Goal: Task Accomplishment & Management: Use online tool/utility

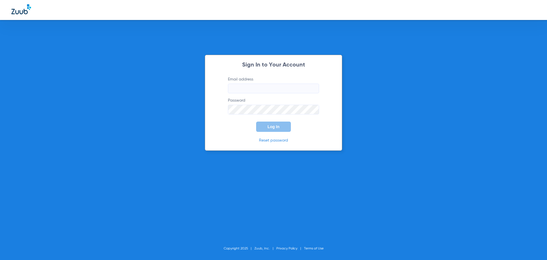
type input "[PERSON_NAME][EMAIL_ADDRESS][DOMAIN_NAME]"
click at [277, 123] on button "Log In" at bounding box center [273, 126] width 35 height 10
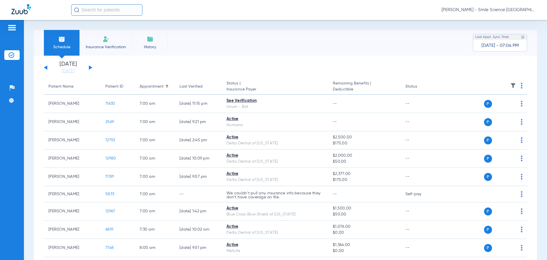
click at [116, 11] on input "text" at bounding box center [106, 9] width 71 height 11
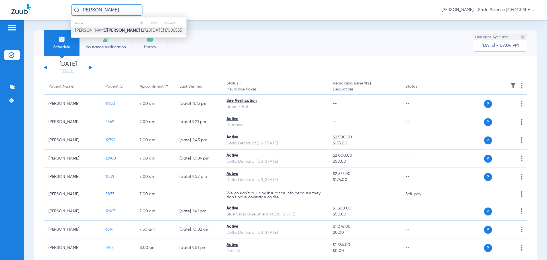
type input "[PERSON_NAME]"
click at [100, 33] on td "[PERSON_NAME]" at bounding box center [105, 31] width 69 height 8
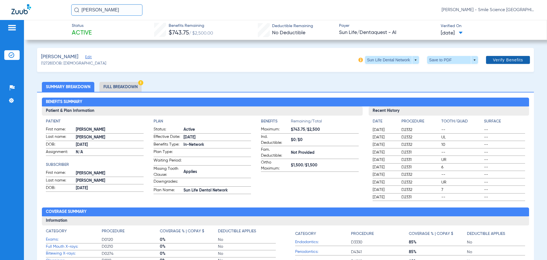
click at [505, 57] on span at bounding box center [508, 60] width 44 height 14
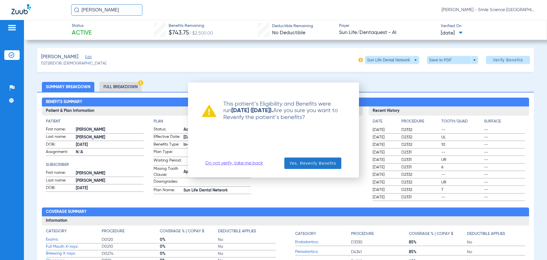
click at [324, 162] on span "Yes, Reverify Benefits" at bounding box center [313, 163] width 47 height 6
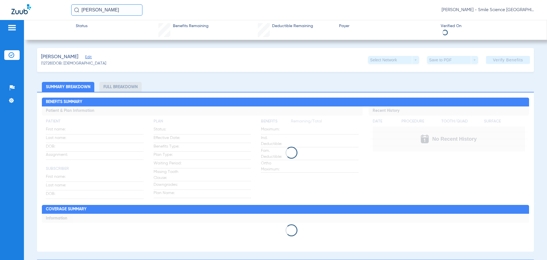
drag, startPoint x: 111, startPoint y: 11, endPoint x: 72, endPoint y: 9, distance: 39.7
click at [73, 9] on input "[PERSON_NAME]" at bounding box center [106, 9] width 71 height 11
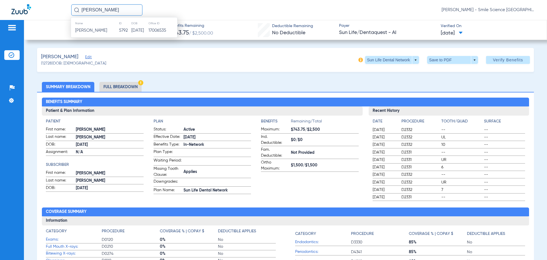
type input "[PERSON_NAME]"
click at [131, 27] on td "[DATE]" at bounding box center [139, 31] width 17 height 8
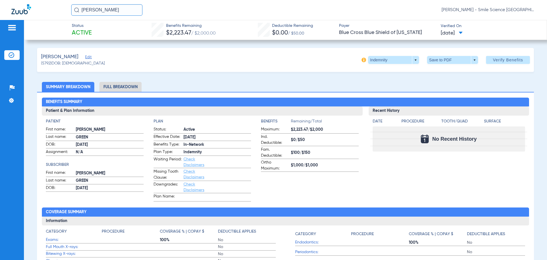
drag, startPoint x: 119, startPoint y: 7, endPoint x: 31, endPoint y: 4, distance: 88.1
click at [31, 4] on div "[PERSON_NAME] [PERSON_NAME] - Smile Science [GEOGRAPHIC_DATA]" at bounding box center [273, 10] width 547 height 20
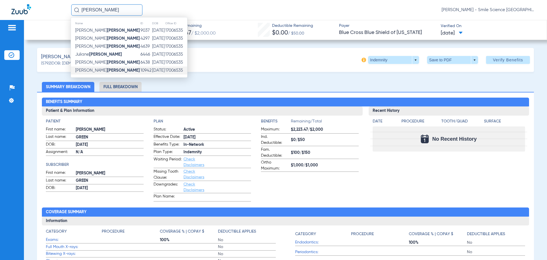
type input "[PERSON_NAME]"
click at [140, 68] on td "10942" at bounding box center [146, 70] width 12 height 8
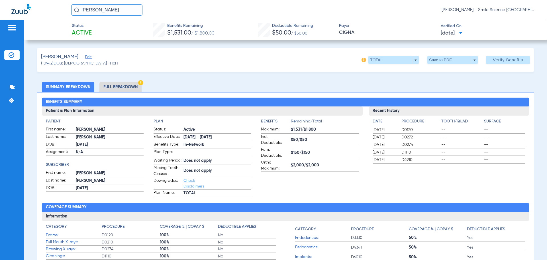
click at [104, 15] on div "[PERSON_NAME] [PERSON_NAME] - Smile Science [GEOGRAPHIC_DATA]" at bounding box center [273, 10] width 547 height 20
drag, startPoint x: 103, startPoint y: 13, endPoint x: 22, endPoint y: 23, distance: 82.4
click at [36, 20] on app-portal-wrapper "[PERSON_NAME] [PERSON_NAME] - Smile Science Chicago Patients Insurance Verifica…" at bounding box center [273, 140] width 547 height 280
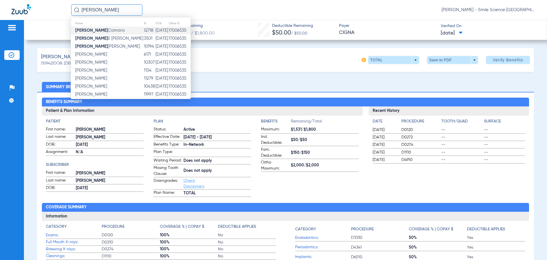
type input "[PERSON_NAME]"
click at [86, 31] on span "[PERSON_NAME]" at bounding box center [100, 30] width 50 height 4
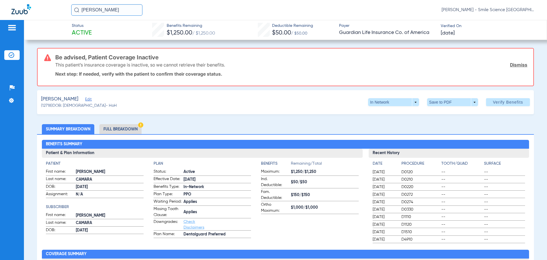
drag, startPoint x: 109, startPoint y: 9, endPoint x: 0, endPoint y: 12, distance: 109.5
click at [1, 12] on div "[PERSON_NAME] - Smile Science [GEOGRAPHIC_DATA]" at bounding box center [273, 10] width 547 height 20
click at [107, 9] on input "coolsaet" at bounding box center [106, 9] width 71 height 11
type input "coolsaet"
click at [104, 31] on strong "Coolsaet" at bounding box center [101, 30] width 18 height 4
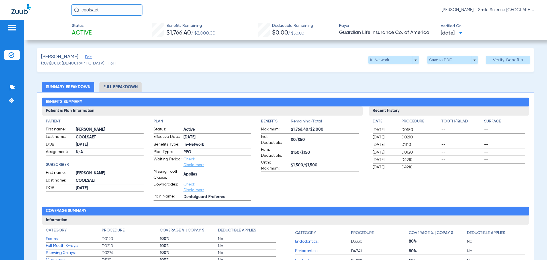
drag, startPoint x: 67, startPoint y: 11, endPoint x: 48, endPoint y: 15, distance: 18.9
click at [56, 13] on div "coolsaet [PERSON_NAME] - Smile Science [GEOGRAPHIC_DATA]" at bounding box center [273, 10] width 547 height 20
type input "colm se"
click at [113, 34] on td "10190" at bounding box center [120, 31] width 15 height 8
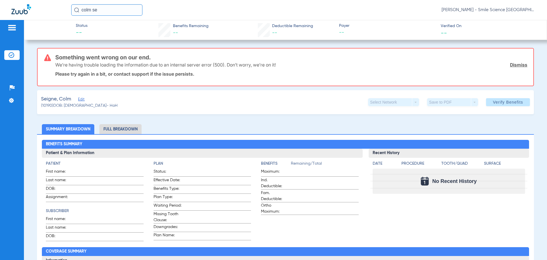
drag, startPoint x: 101, startPoint y: 9, endPoint x: 62, endPoint y: 12, distance: 39.5
click at [64, 12] on div "colm se [PERSON_NAME] - Smile Science [GEOGRAPHIC_DATA]" at bounding box center [273, 10] width 547 height 20
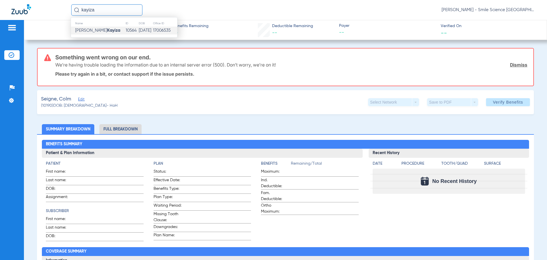
type input "kayiza"
click at [107, 32] on strong "Kayiza" at bounding box center [113, 30] width 13 height 4
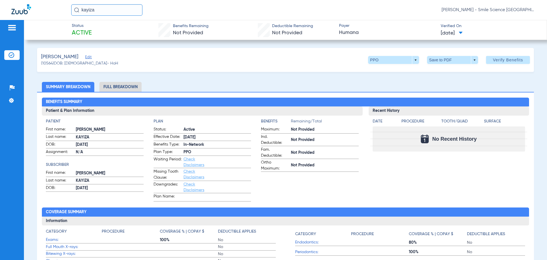
drag, startPoint x: 113, startPoint y: 10, endPoint x: 51, endPoint y: 15, distance: 62.0
click at [55, 15] on div "kayiza [PERSON_NAME] - Smile Science [GEOGRAPHIC_DATA]" at bounding box center [273, 10] width 547 height 20
click at [82, 7] on input "text" at bounding box center [106, 9] width 71 height 11
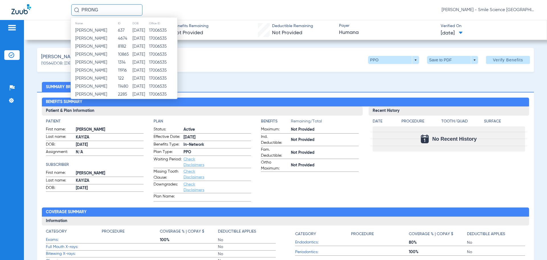
type input "PRONGS"
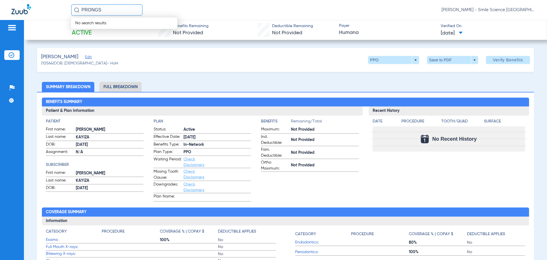
drag, startPoint x: 105, startPoint y: 11, endPoint x: 69, endPoint y: 15, distance: 35.6
click at [69, 15] on div "PRONGS No search results [PERSON_NAME] - Smile Science [GEOGRAPHIC_DATA]" at bounding box center [273, 10] width 547 height 20
type input "[PERSON_NAME]"
click at [103, 31] on td "[PERSON_NAME]" at bounding box center [98, 31] width 54 height 8
